Goal: Transaction & Acquisition: Purchase product/service

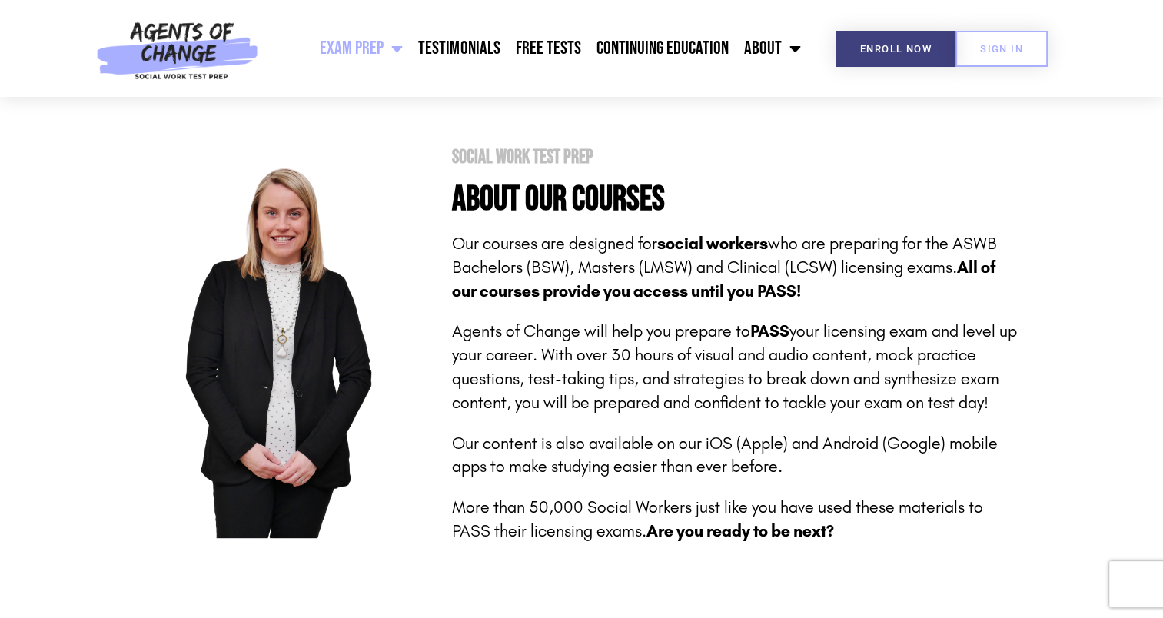
scroll to position [611, 0]
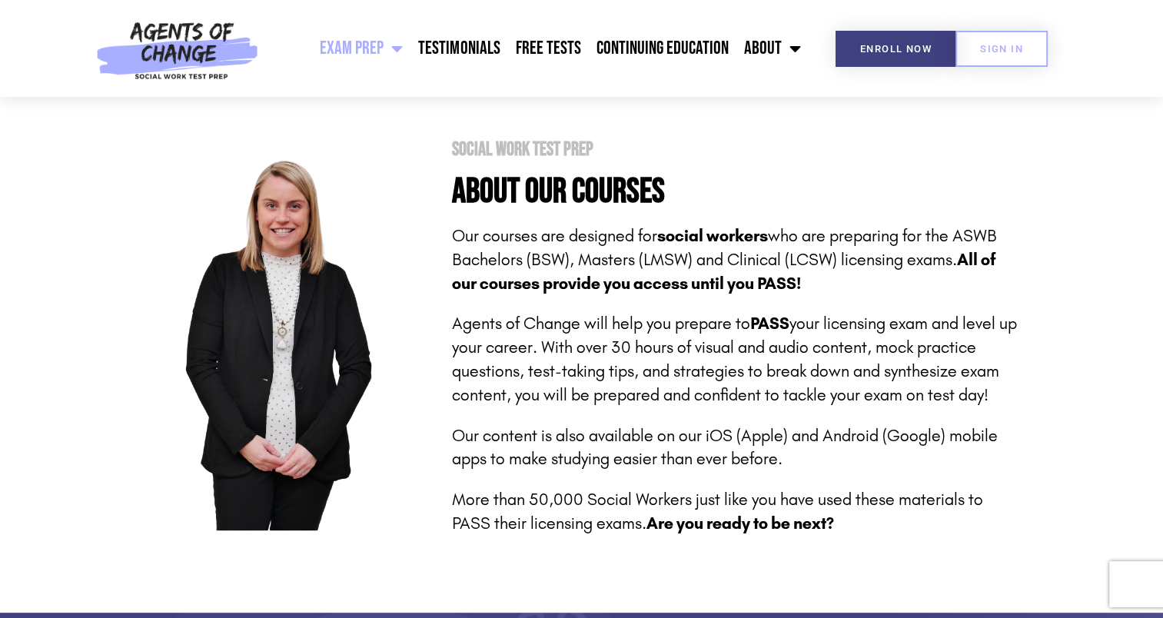
click at [710, 405] on p "Agents of Change will help you prepare to PASS your licensing exam and level up…" at bounding box center [735, 359] width 568 height 95
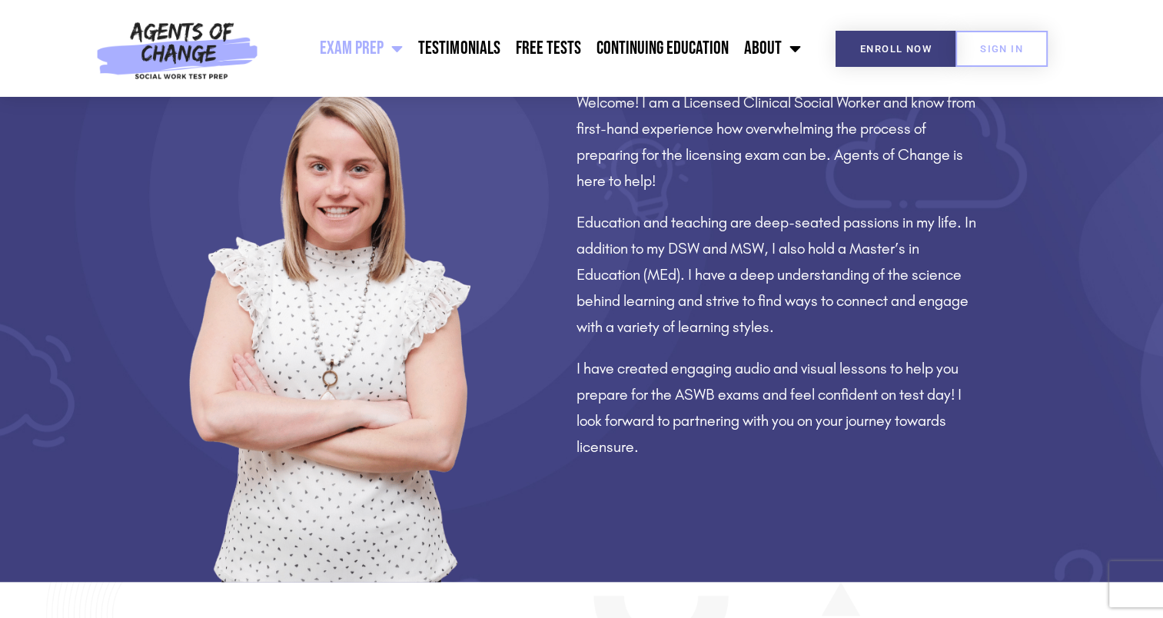
scroll to position [1266, 0]
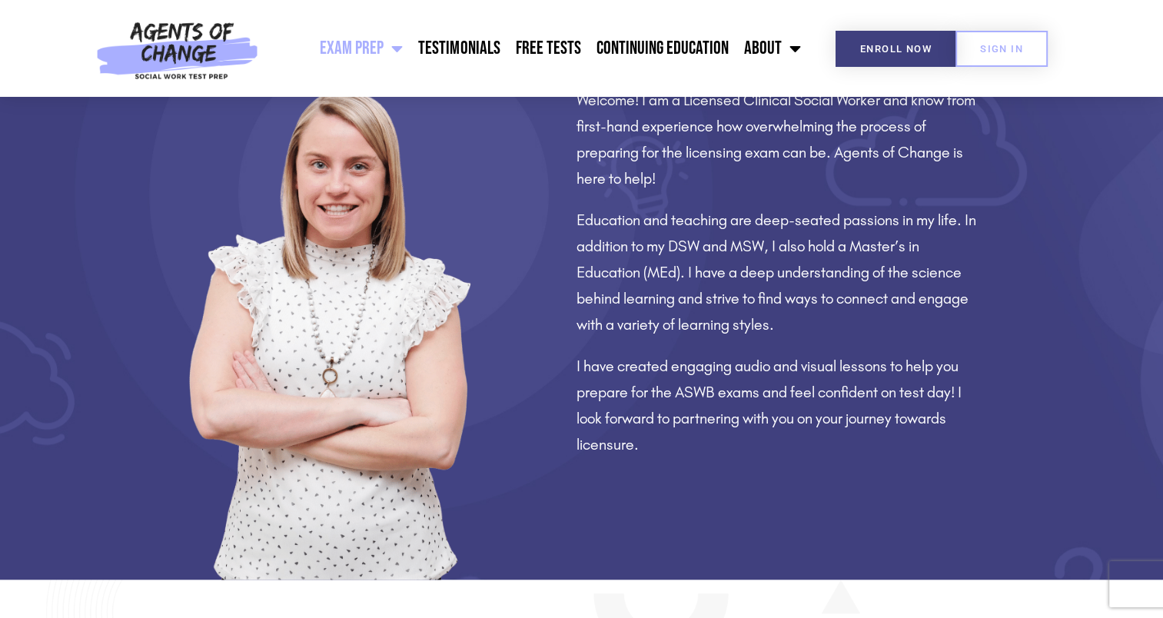
click at [787, 473] on div "Welcome! I am a Licensed Clinical Social Worker and know from first-hand experi…" at bounding box center [779, 268] width 482 height 623
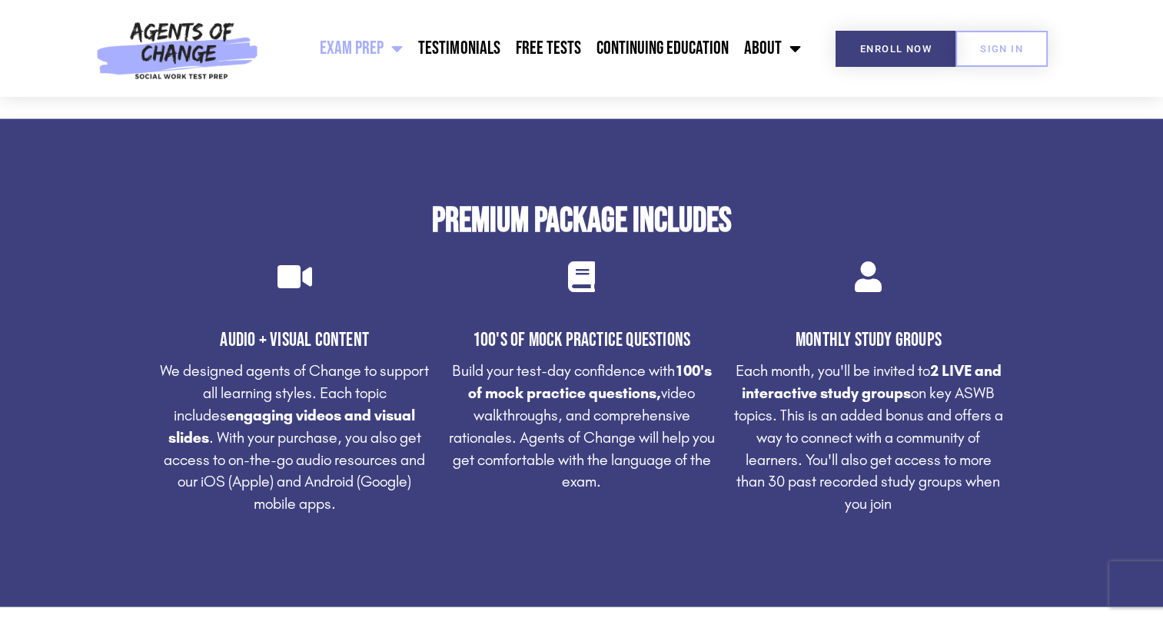
scroll to position [3081, 0]
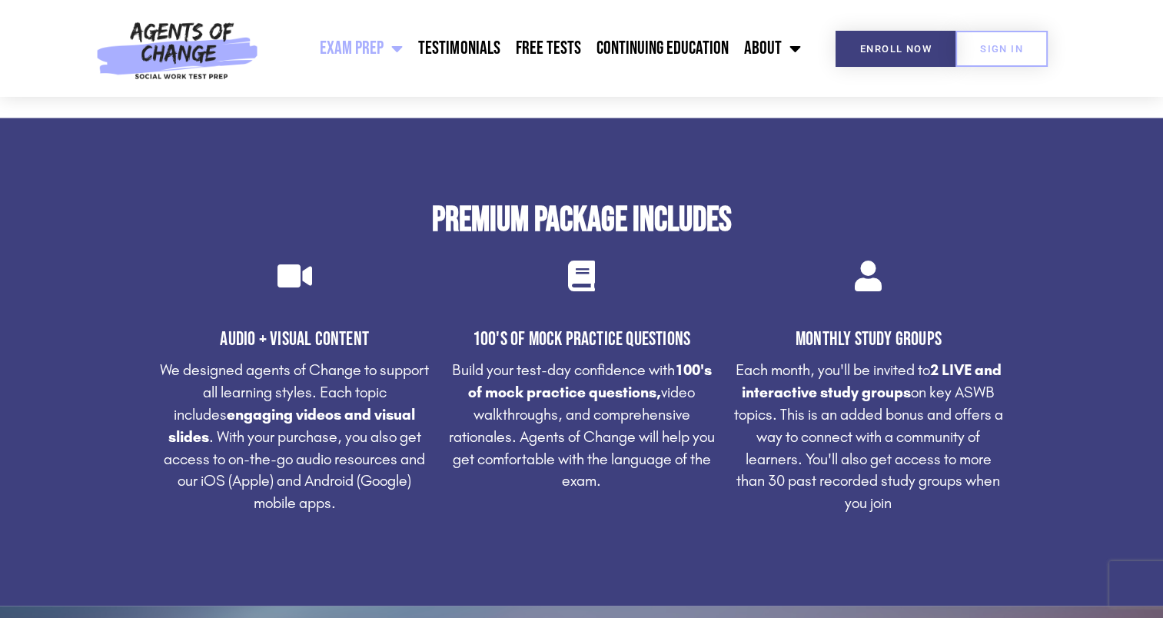
click at [1067, 278] on section "Premium Package Includes Audio + Visual Content We designed agents of Change to…" at bounding box center [581, 362] width 1163 height 488
click at [1037, 437] on section "Premium Package Includes Audio + Visual Content We designed agents of Change to…" at bounding box center [581, 362] width 1163 height 488
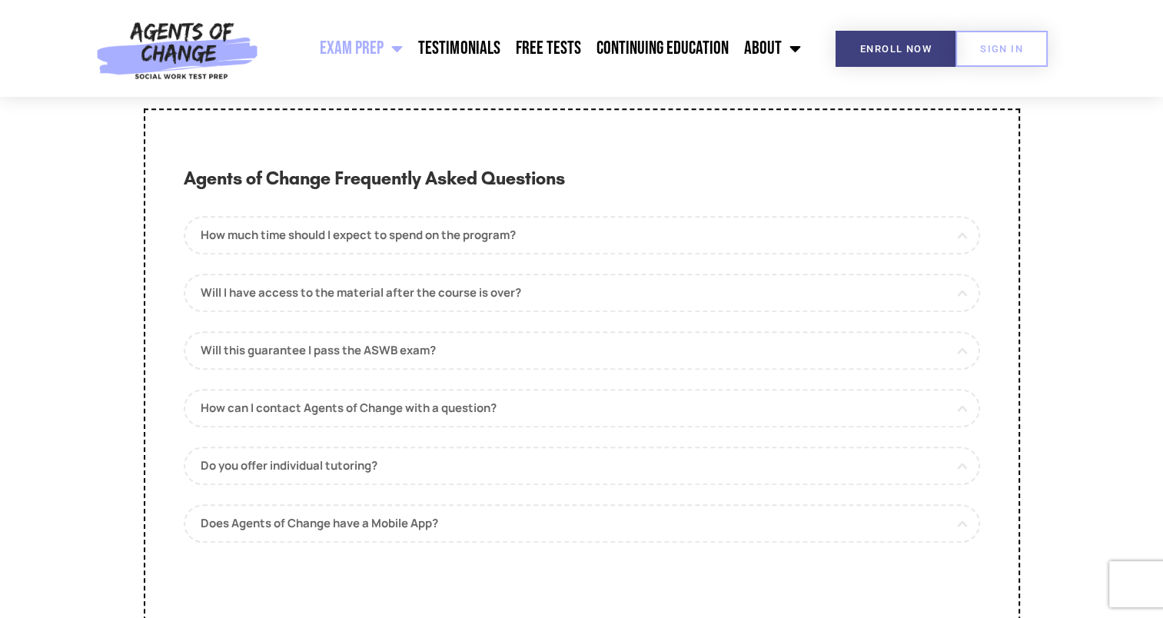
scroll to position [7104, 0]
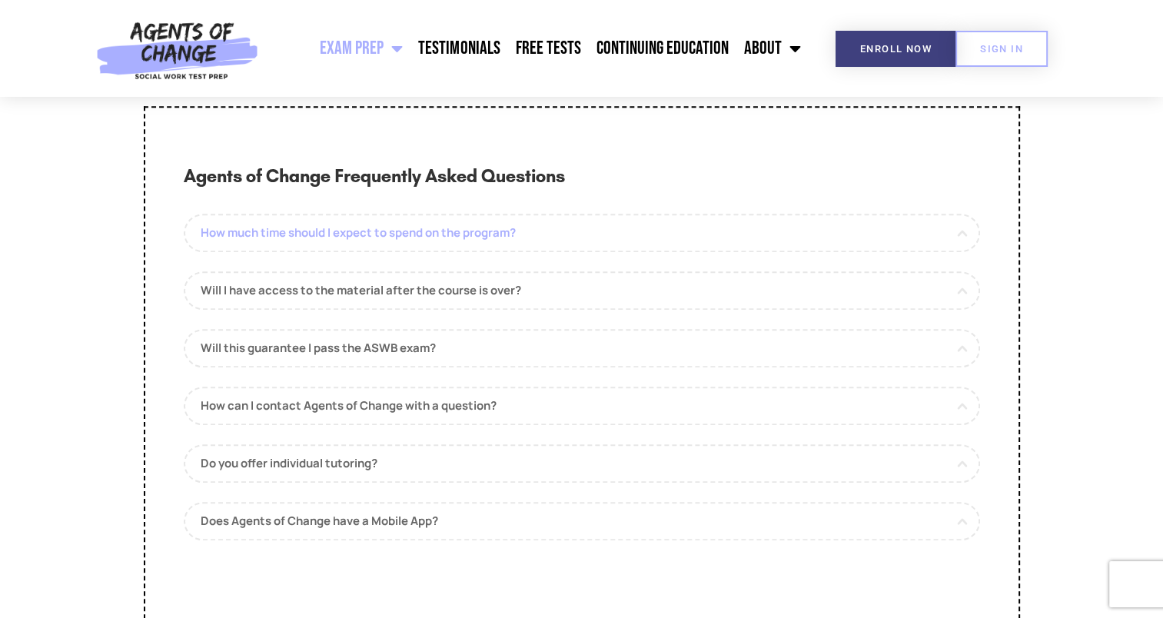
click at [547, 252] on link "How much time should I expect to spend on the program?" at bounding box center [582, 233] width 797 height 38
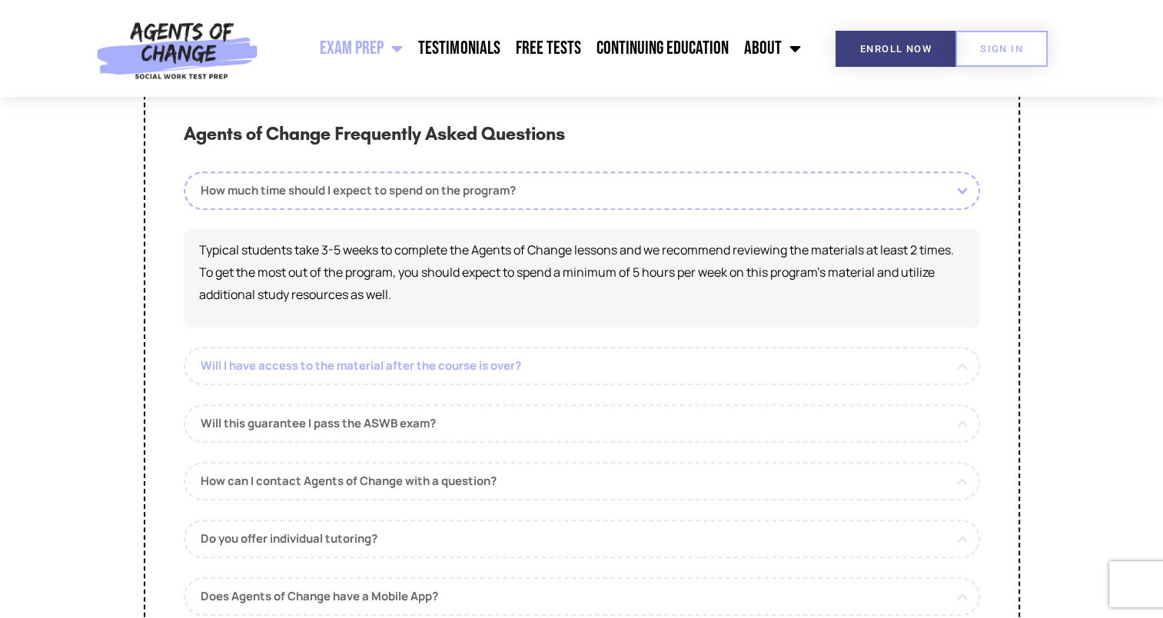
scroll to position [7147, 0]
click at [504, 384] on link "Will I have access to the material after the course is over?" at bounding box center [582, 365] width 797 height 38
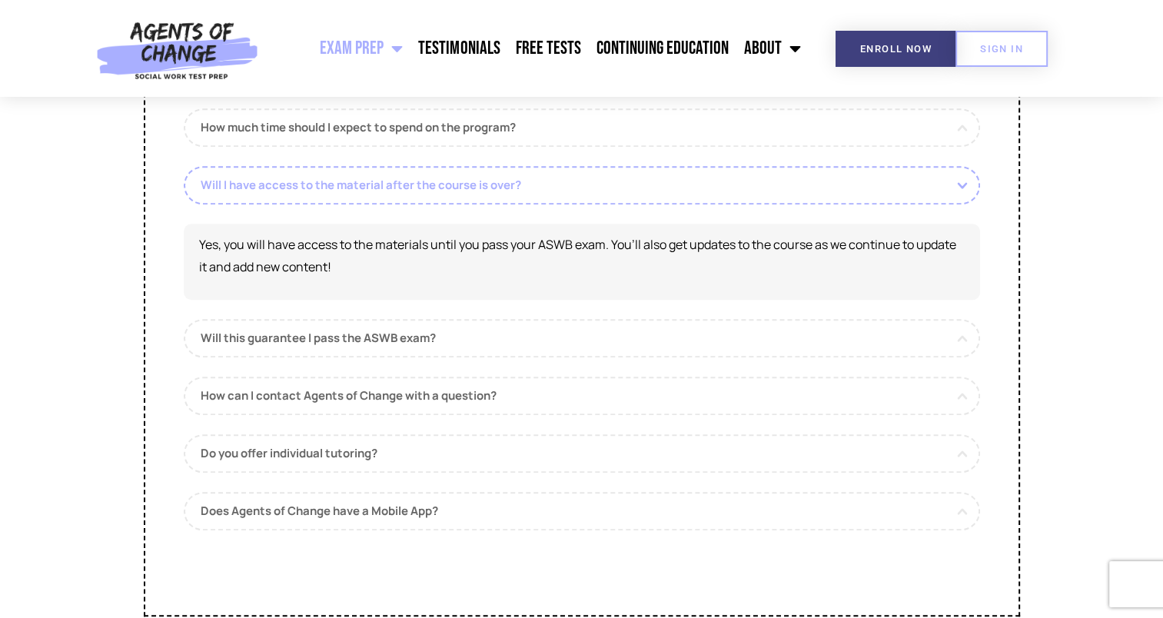
scroll to position [7217, 0]
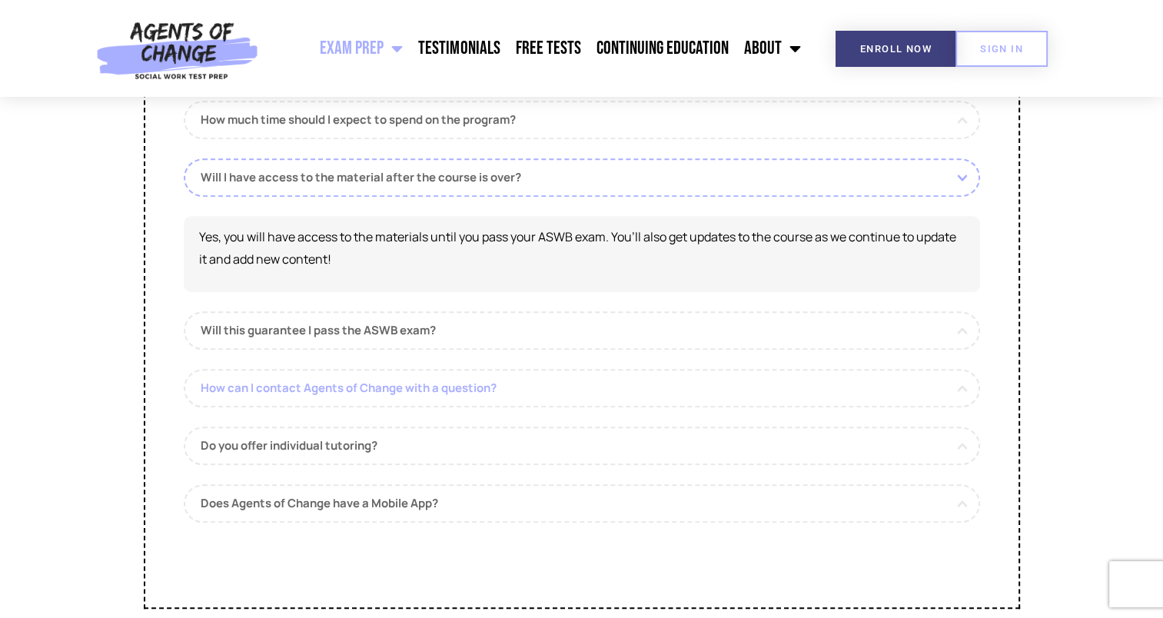
click at [470, 408] on link "How can I contact Agents of Change with a question?" at bounding box center [582, 388] width 797 height 38
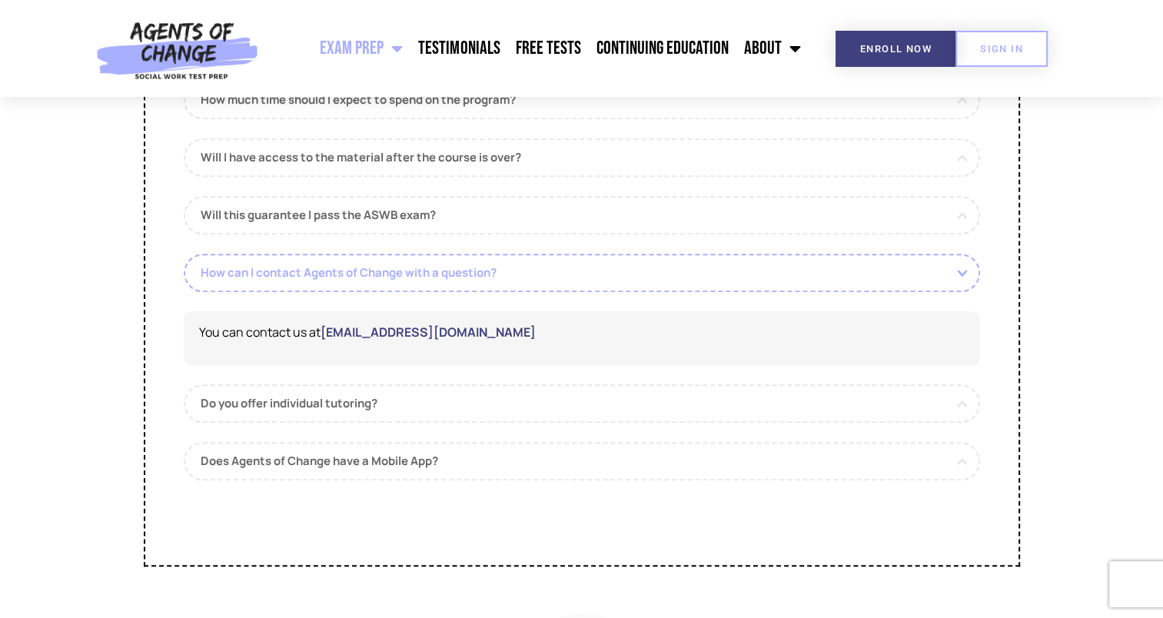
scroll to position [7239, 0]
click at [349, 421] on link "Do you offer individual tutoring?" at bounding box center [582, 402] width 797 height 38
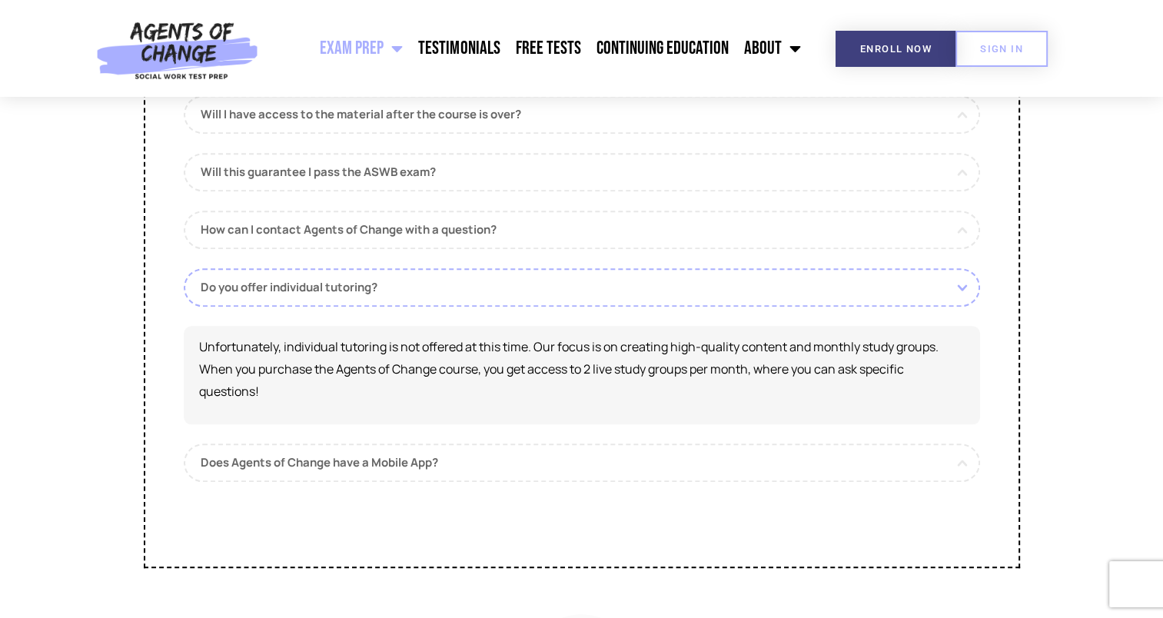
scroll to position [7280, 0]
click at [359, 482] on link "Does Agents of Change have a Mobile App?" at bounding box center [582, 463] width 797 height 38
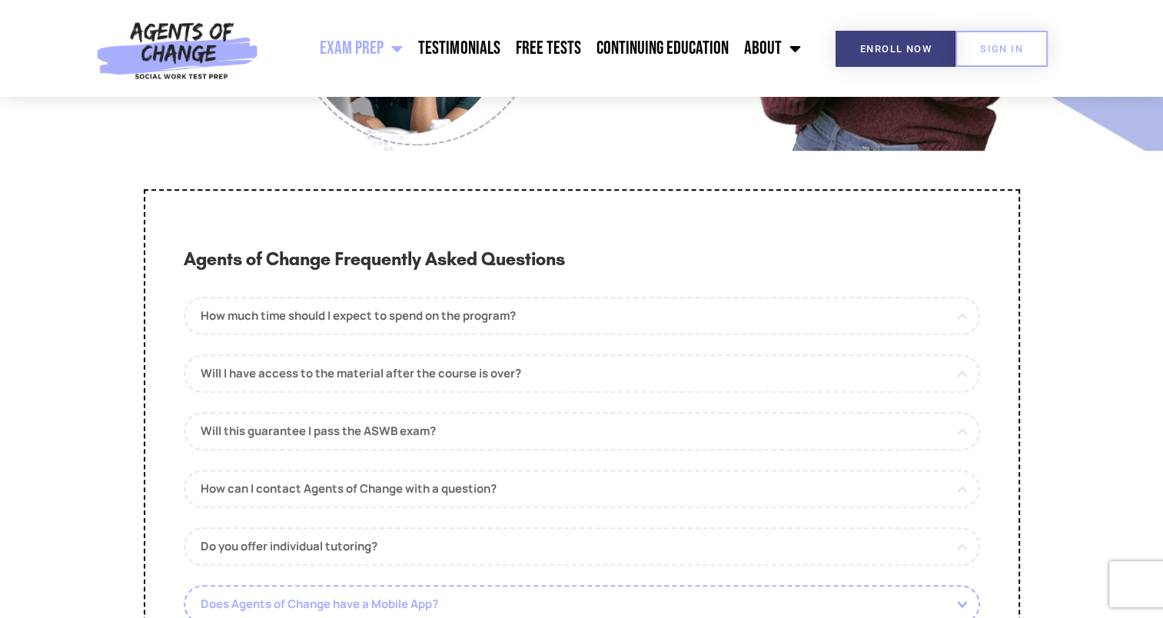
scroll to position [7019, 0]
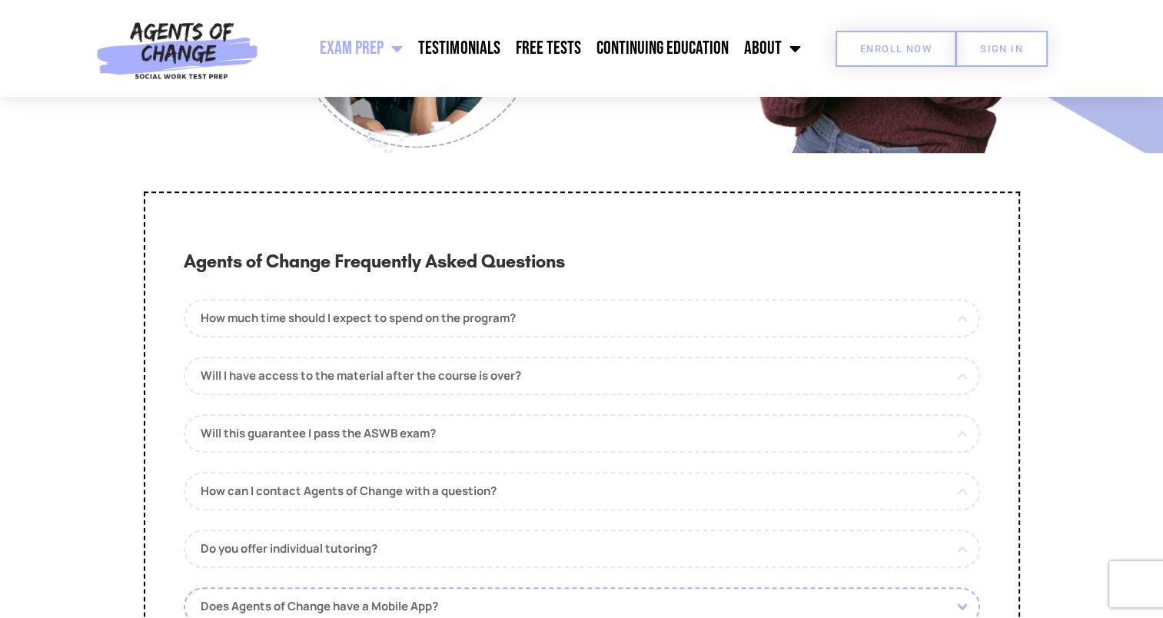
click at [889, 46] on span "Enroll Now" at bounding box center [896, 49] width 72 height 10
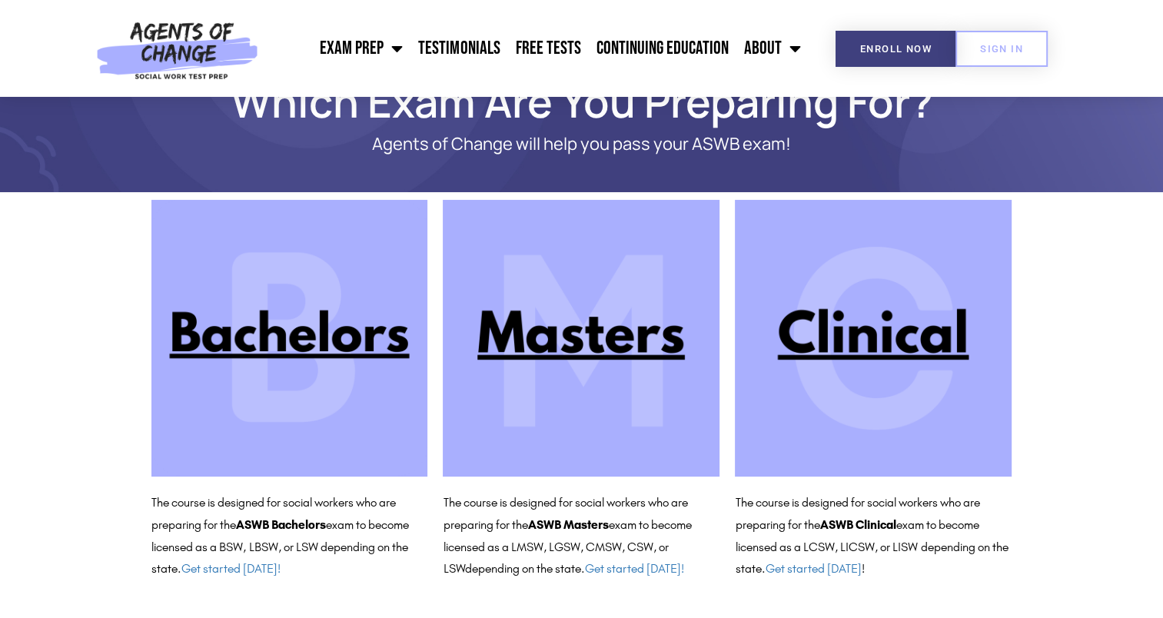
click at [581, 329] on img at bounding box center [581, 338] width 277 height 277
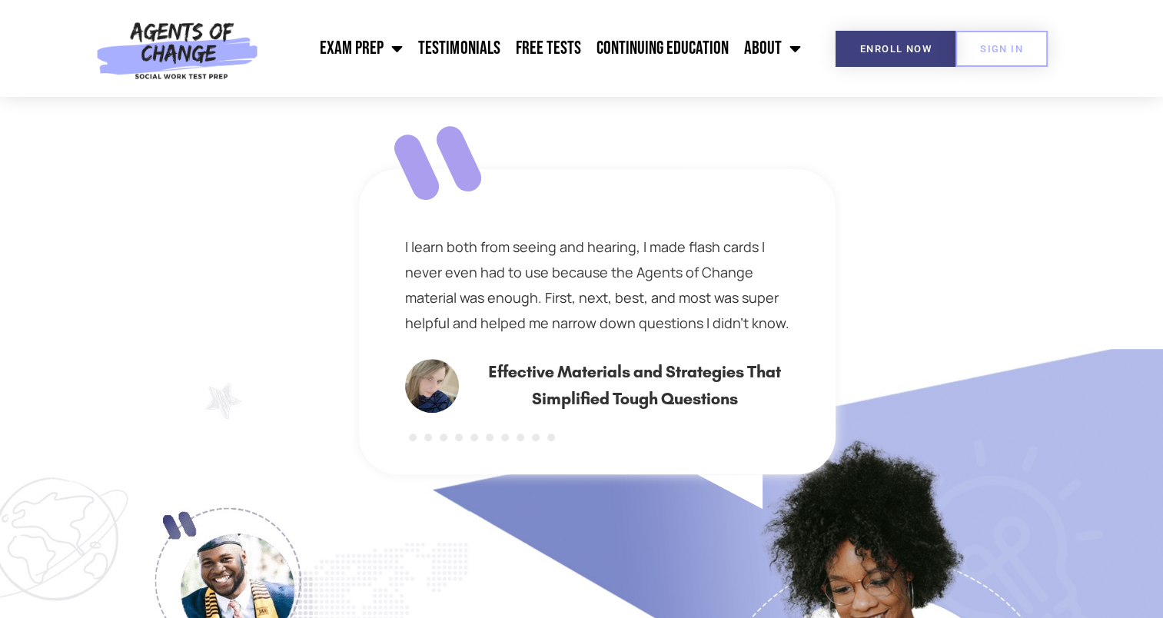
scroll to position [867, 0]
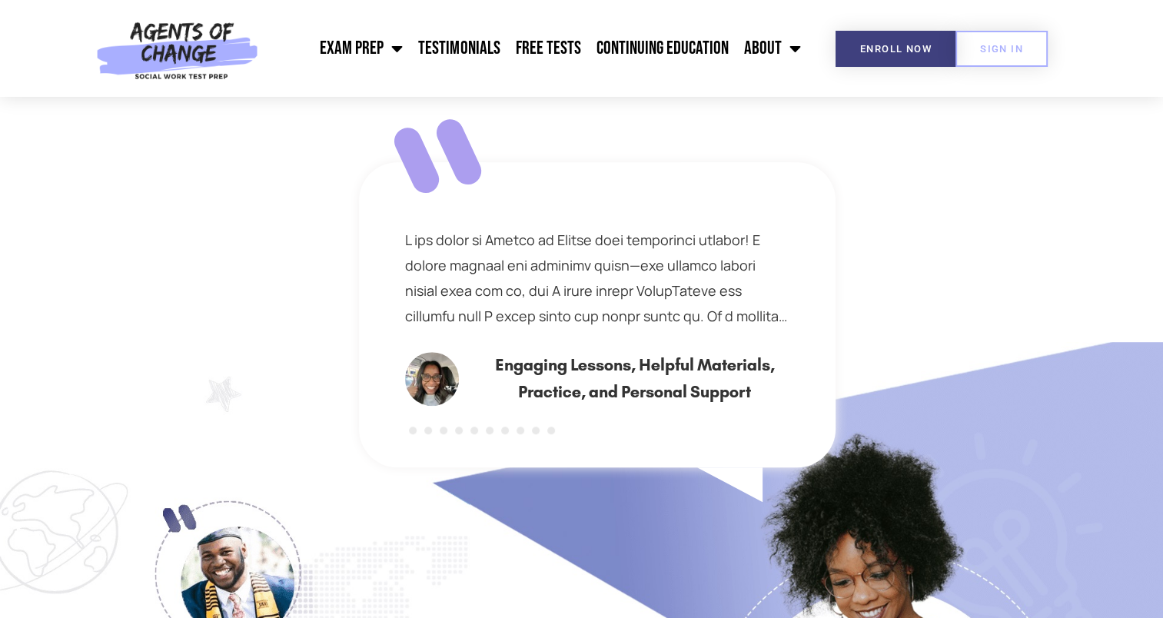
click at [414, 427] on button at bounding box center [413, 431] width 8 height 8
click at [574, 347] on div "Engaging Lessons, Helpful Materials, Practice, and Personal Support" at bounding box center [597, 314] width 477 height 305
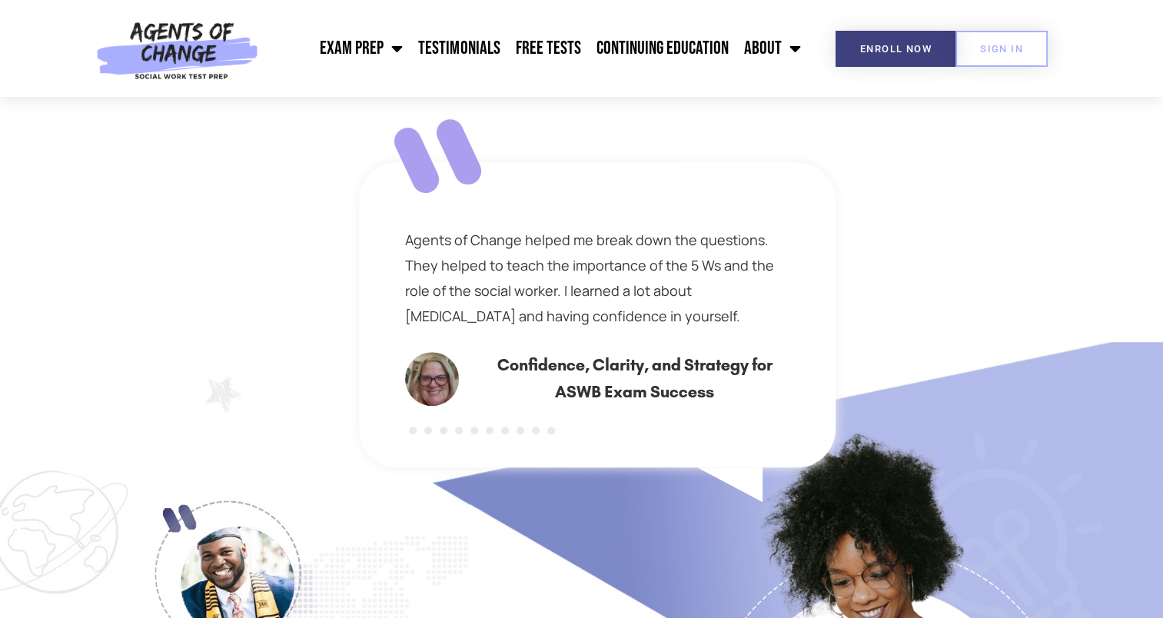
drag, startPoint x: 577, startPoint y: 293, endPoint x: 902, endPoint y: 288, distance: 325.3
drag, startPoint x: 902, startPoint y: 288, endPoint x: 584, endPoint y: 275, distance: 317.8
drag, startPoint x: 584, startPoint y: 275, endPoint x: 532, endPoint y: 265, distance: 53.4
click at [532, 265] on span "Agents of Change helped me break down the questions. They helped to teach the i…" at bounding box center [589, 278] width 369 height 95
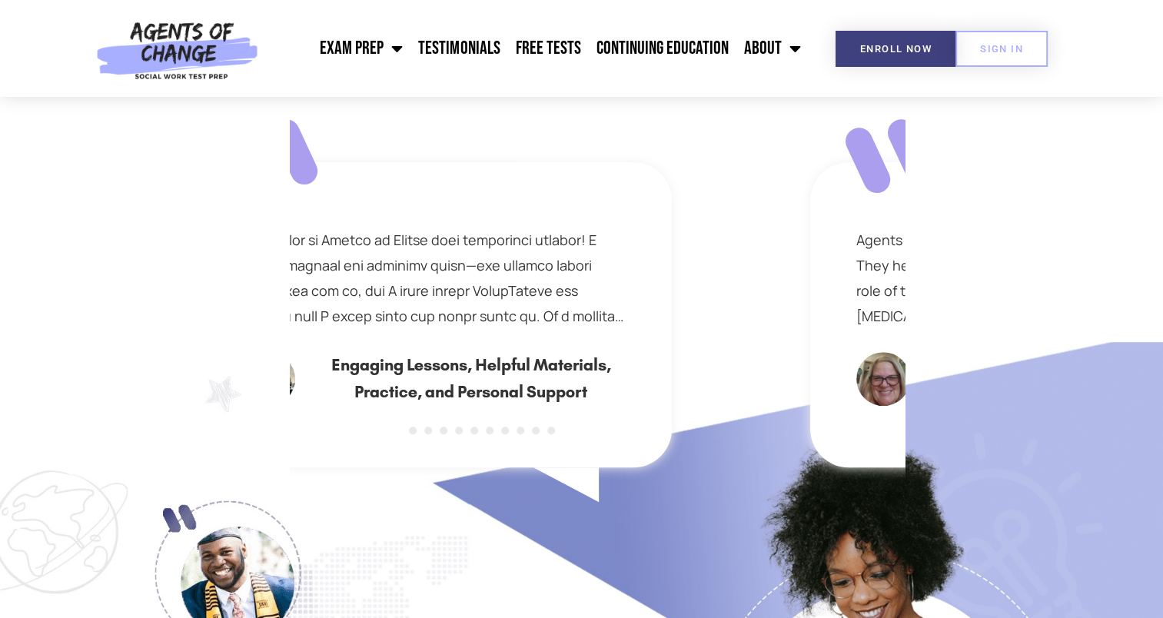
drag, startPoint x: 532, startPoint y: 265, endPoint x: 1027, endPoint y: 212, distance: 497.2
click at [1027, 212] on section "I really appreciated the Agents of Change practice questions after each lecture…" at bounding box center [581, 468] width 1163 height 851
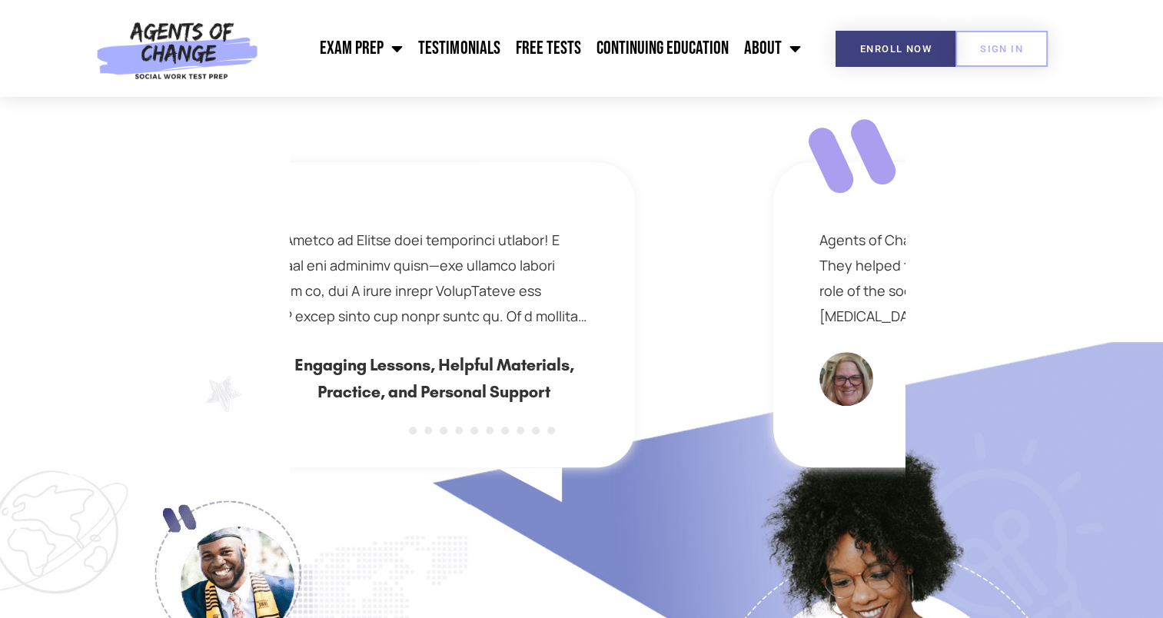
drag, startPoint x: 665, startPoint y: 292, endPoint x: 1063, endPoint y: 215, distance: 405.7
click at [1063, 215] on section "I really appreciated the Agents of Change practice questions after each lecture…" at bounding box center [581, 468] width 1163 height 851
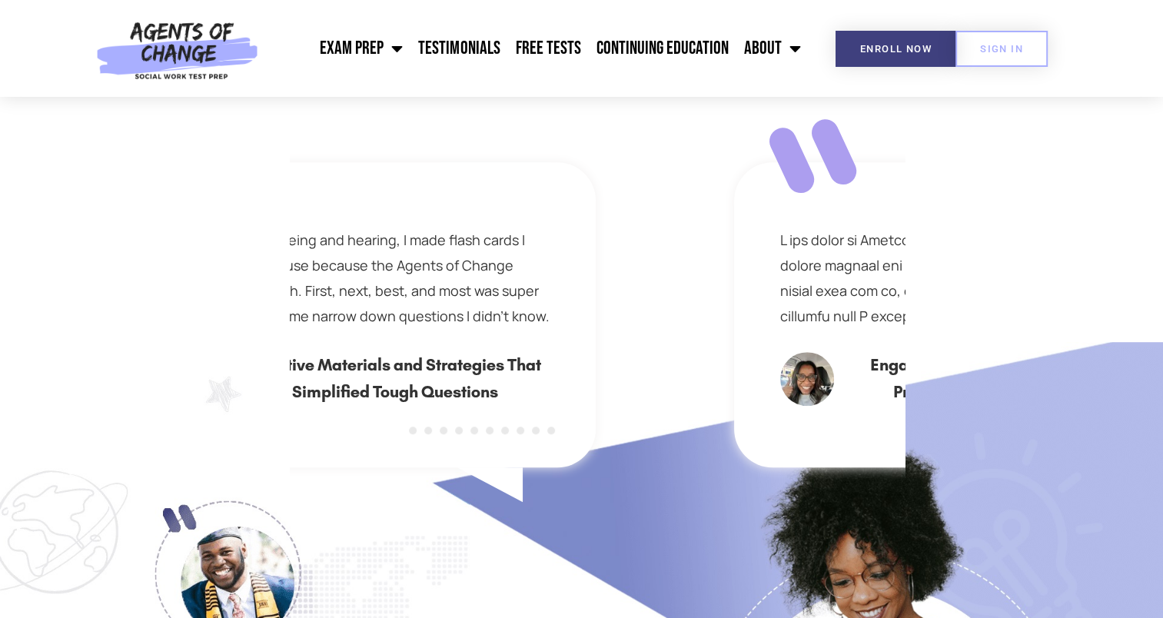
drag, startPoint x: 498, startPoint y: 282, endPoint x: 873, endPoint y: 249, distance: 376.7
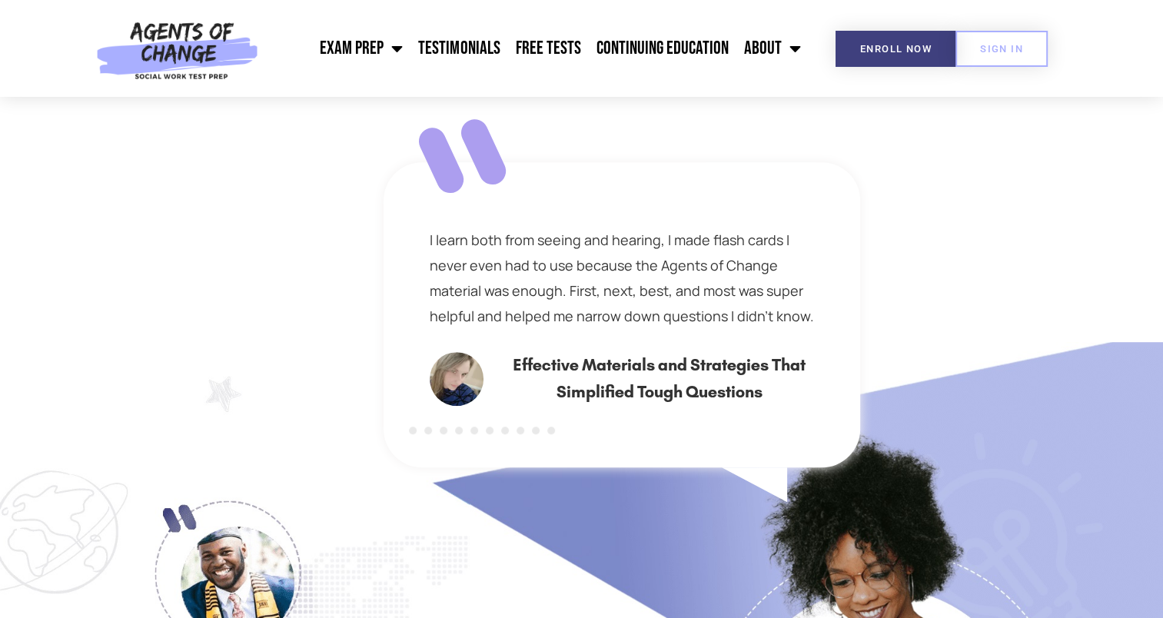
drag, startPoint x: 569, startPoint y: 293, endPoint x: 594, endPoint y: 278, distance: 29.0
click at [594, 278] on div "I learn both from seeing and hearing, I made flash cards I never even had to us…" at bounding box center [622, 278] width 384 height 101
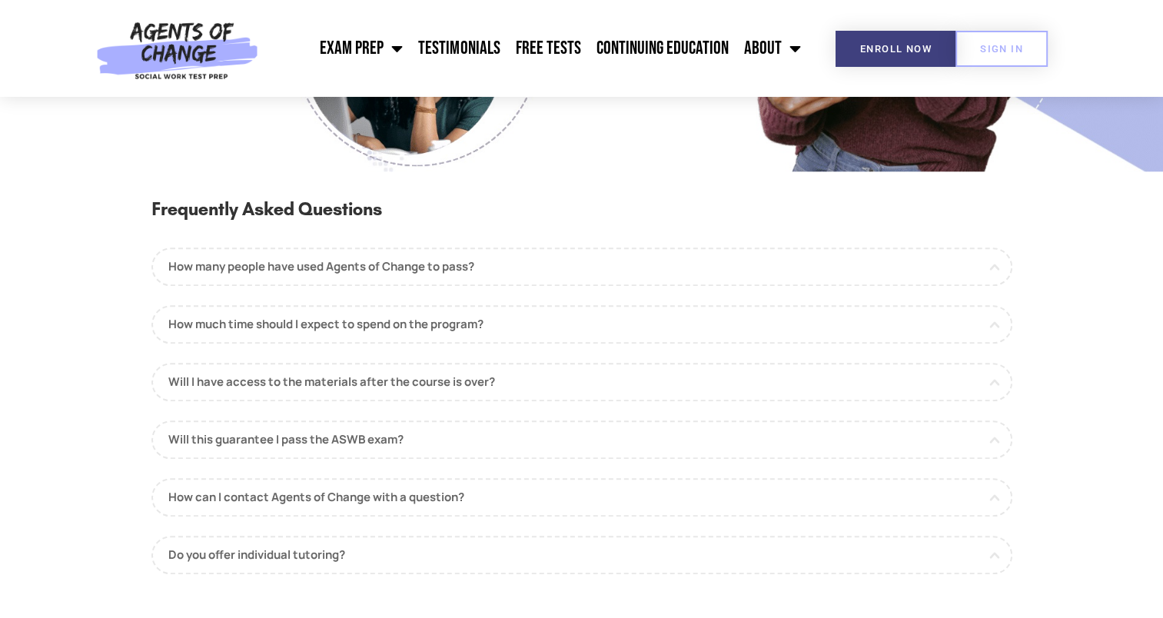
scroll to position [1593, 0]
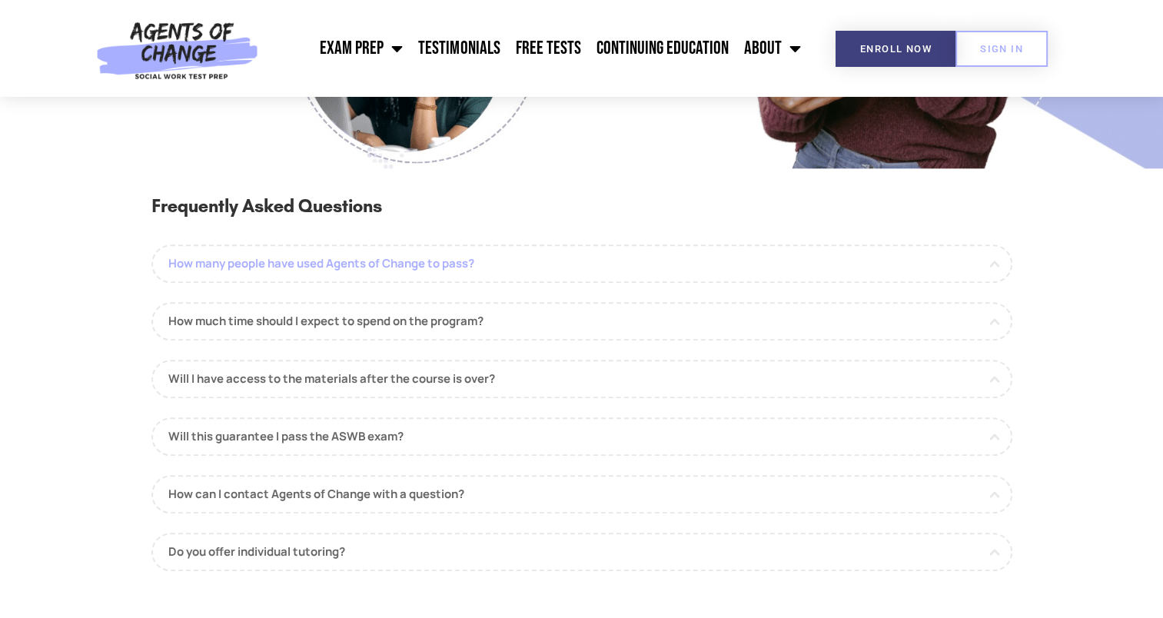
click at [501, 264] on link "How many people have used Agents of Change to pass?" at bounding box center [581, 264] width 861 height 38
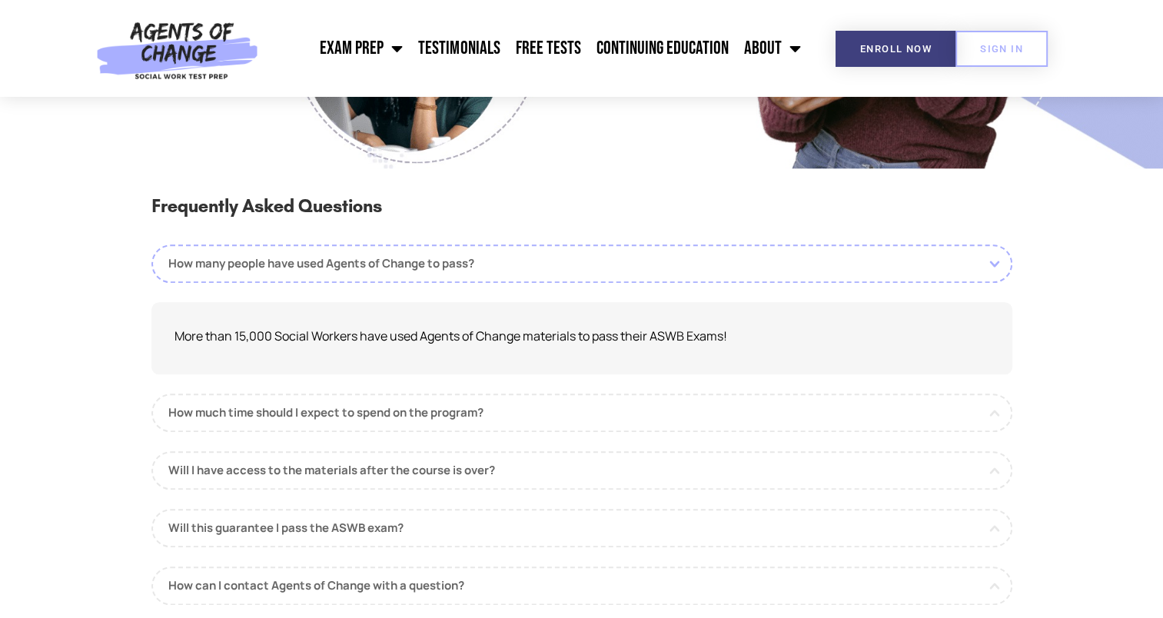
drag, startPoint x: 501, startPoint y: 264, endPoint x: 437, endPoint y: 192, distance: 96.4
click at [437, 192] on h3 "Frequently Asked Questions" at bounding box center [581, 213] width 861 height 45
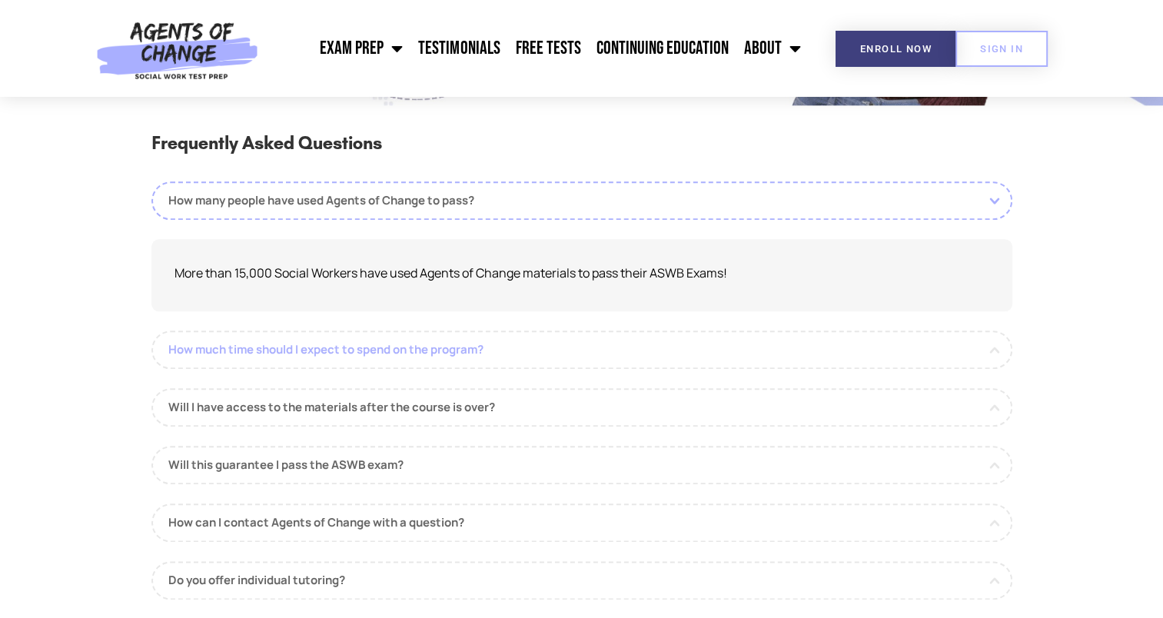
scroll to position [1660, 0]
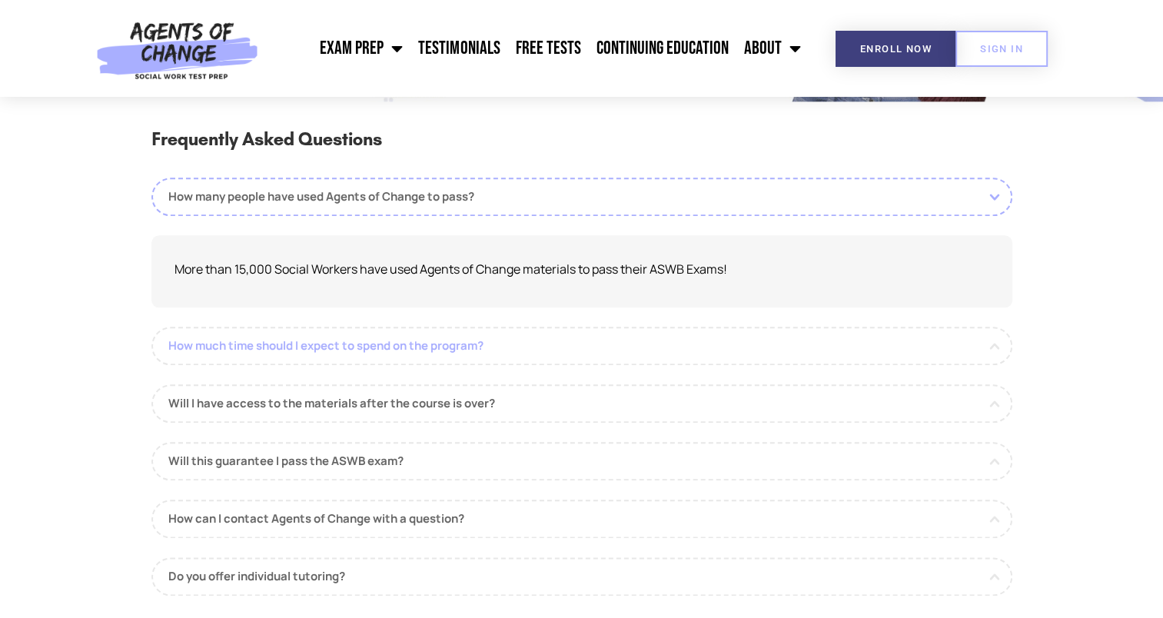
click at [381, 338] on link "How much time should I expect to spend on the program?" at bounding box center [581, 346] width 861 height 38
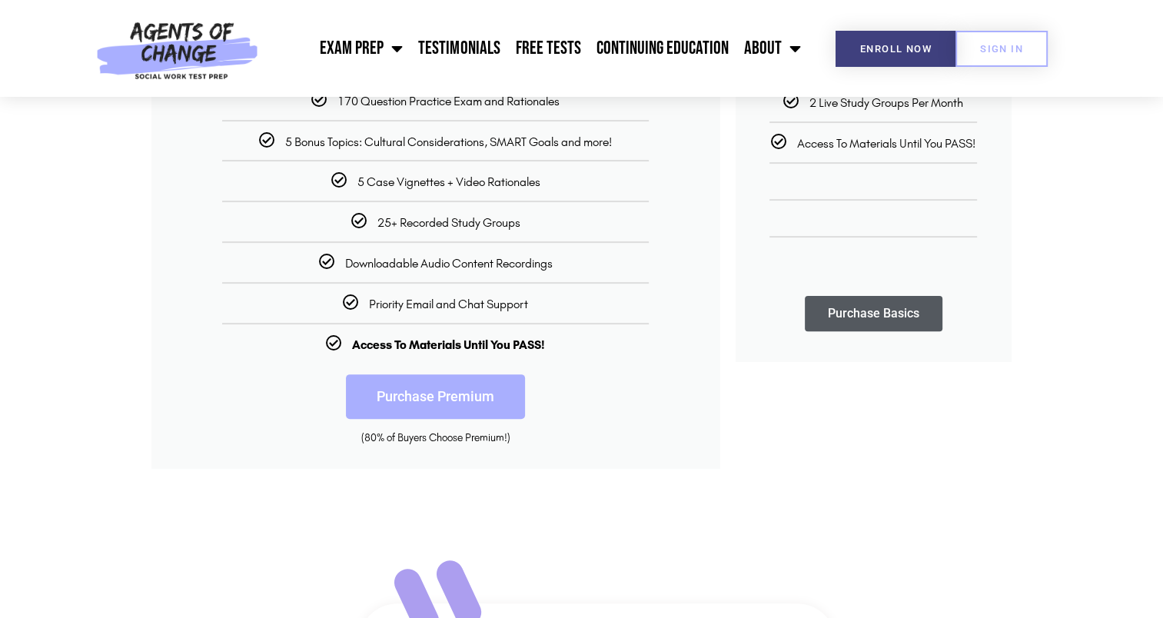
scroll to position [427, 0]
click at [444, 383] on link "Purchase Premium" at bounding box center [435, 396] width 179 height 45
